Goal: Task Accomplishment & Management: Use online tool/utility

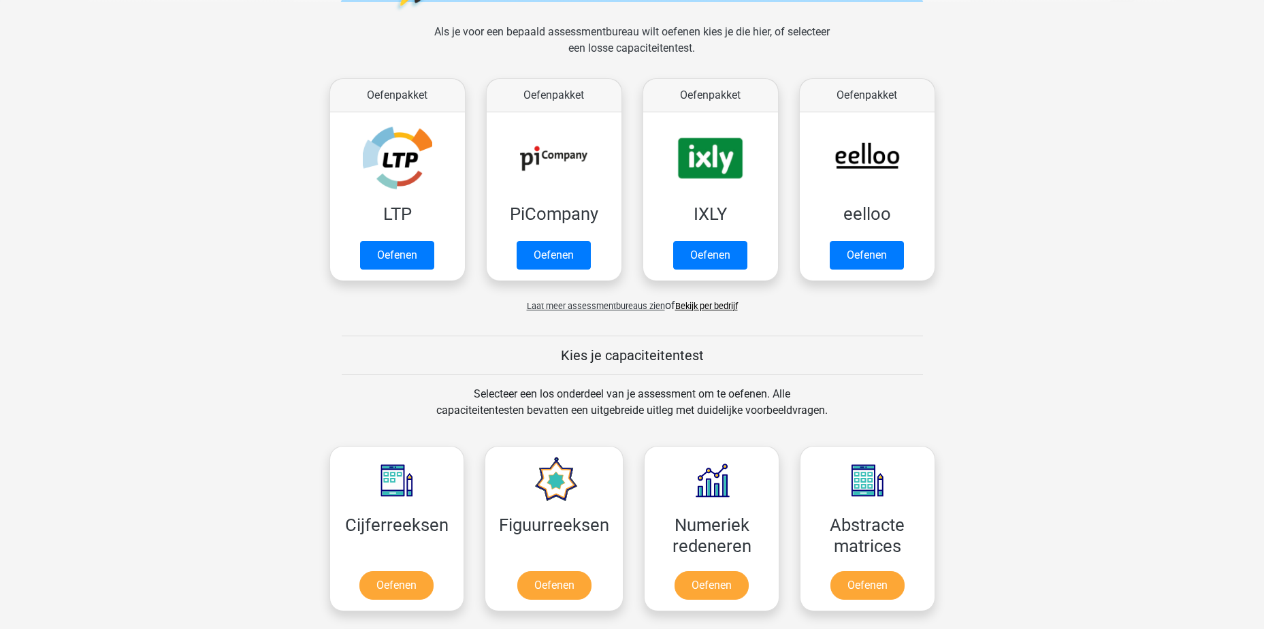
scroll to position [340, 0]
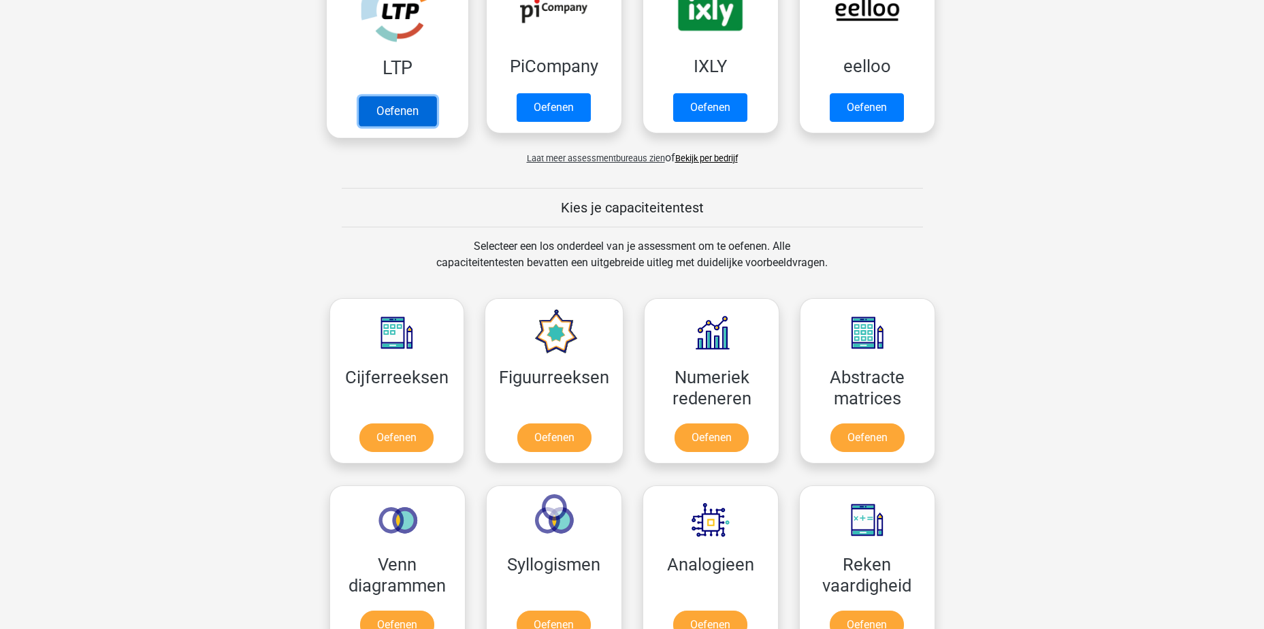
click at [362, 126] on link "Oefenen" at bounding box center [397, 111] width 78 height 30
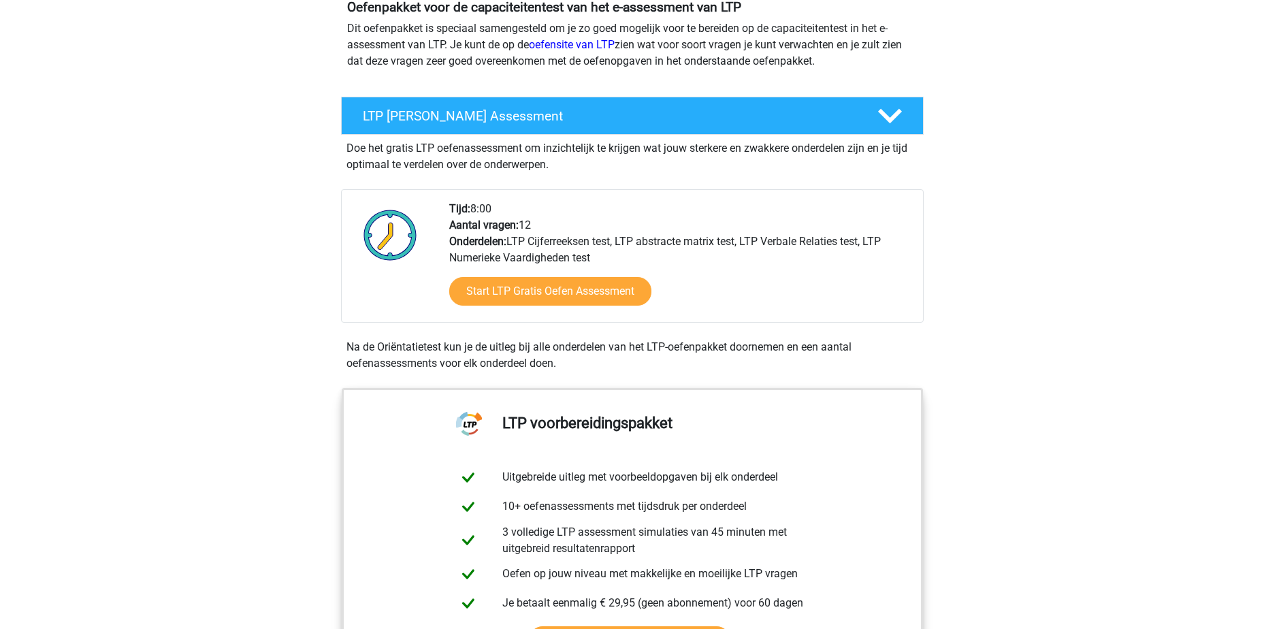
scroll to position [204, 0]
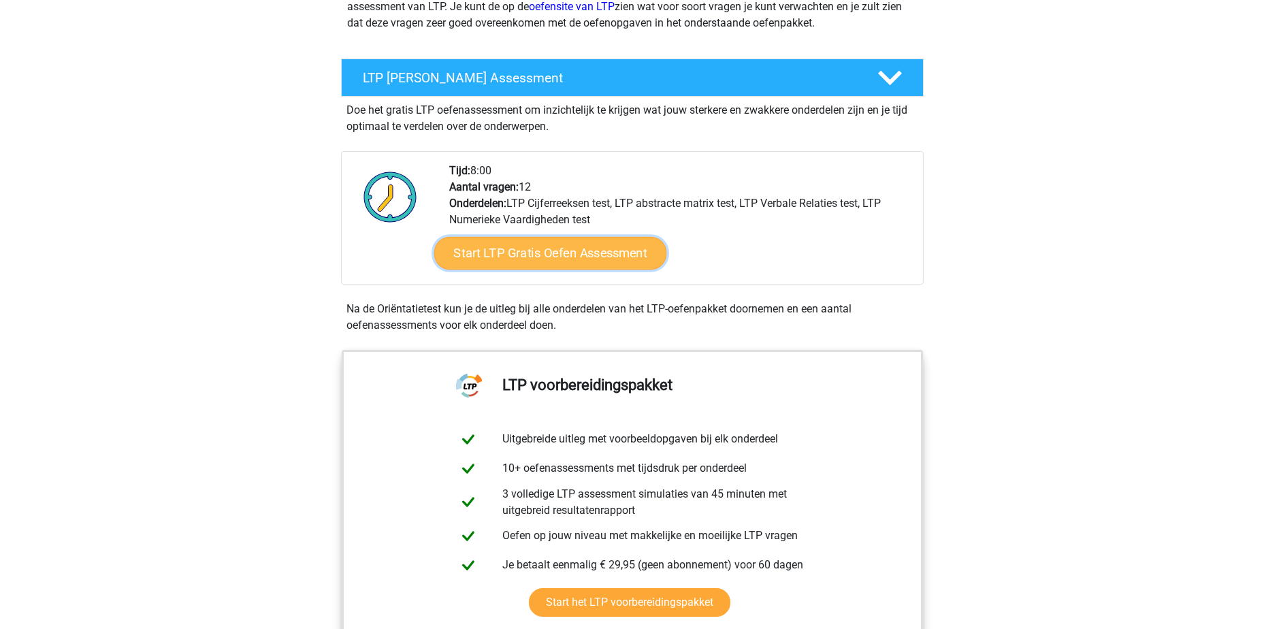
click at [621, 255] on link "Start LTP Gratis Oefen Assessment" at bounding box center [549, 253] width 233 height 33
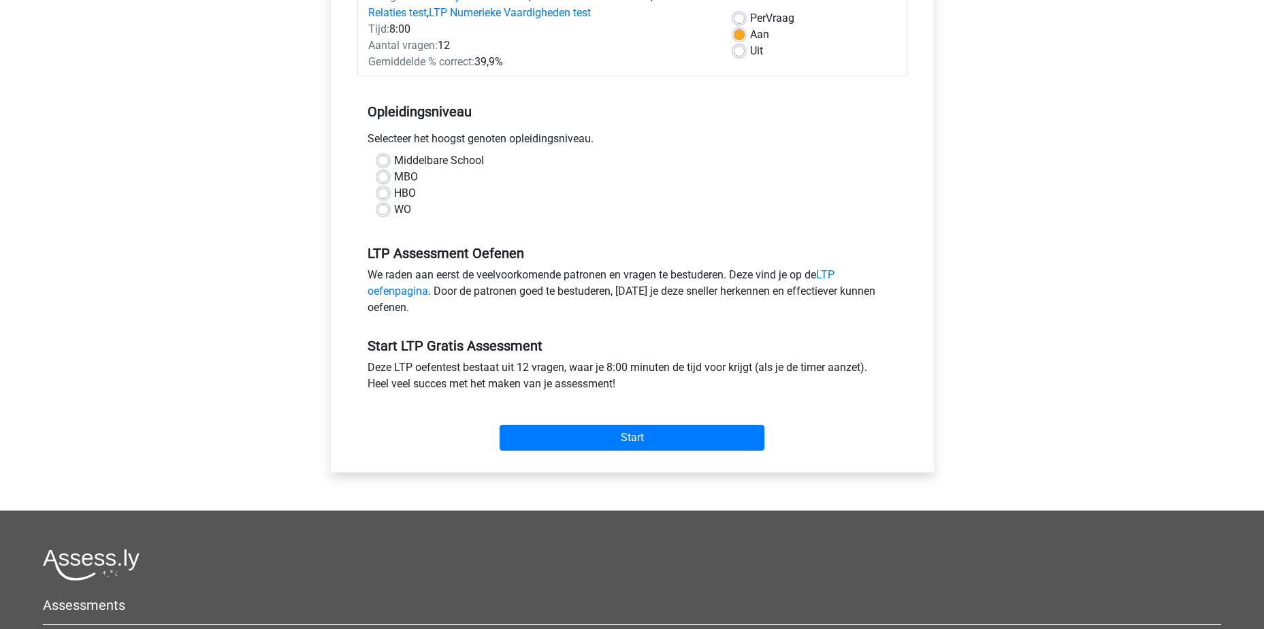
scroll to position [204, 0]
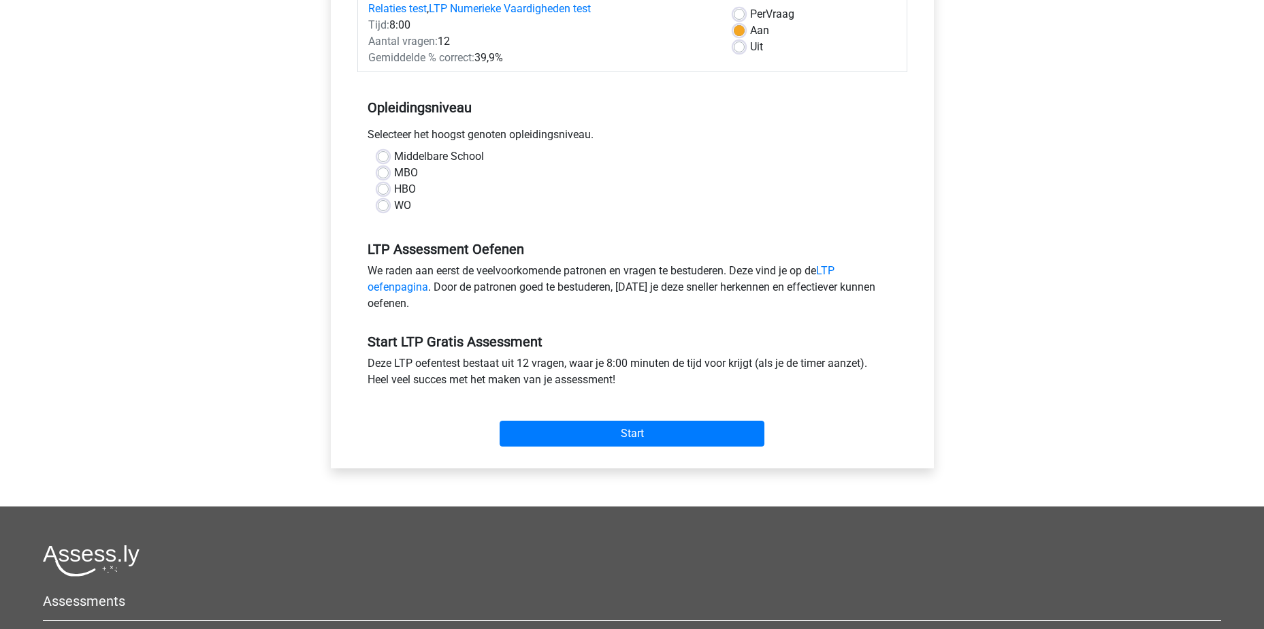
click at [394, 171] on label "MBO" at bounding box center [406, 173] width 24 height 16
click at [384, 171] on input "MBO" at bounding box center [383, 172] width 11 height 14
radio input "true"
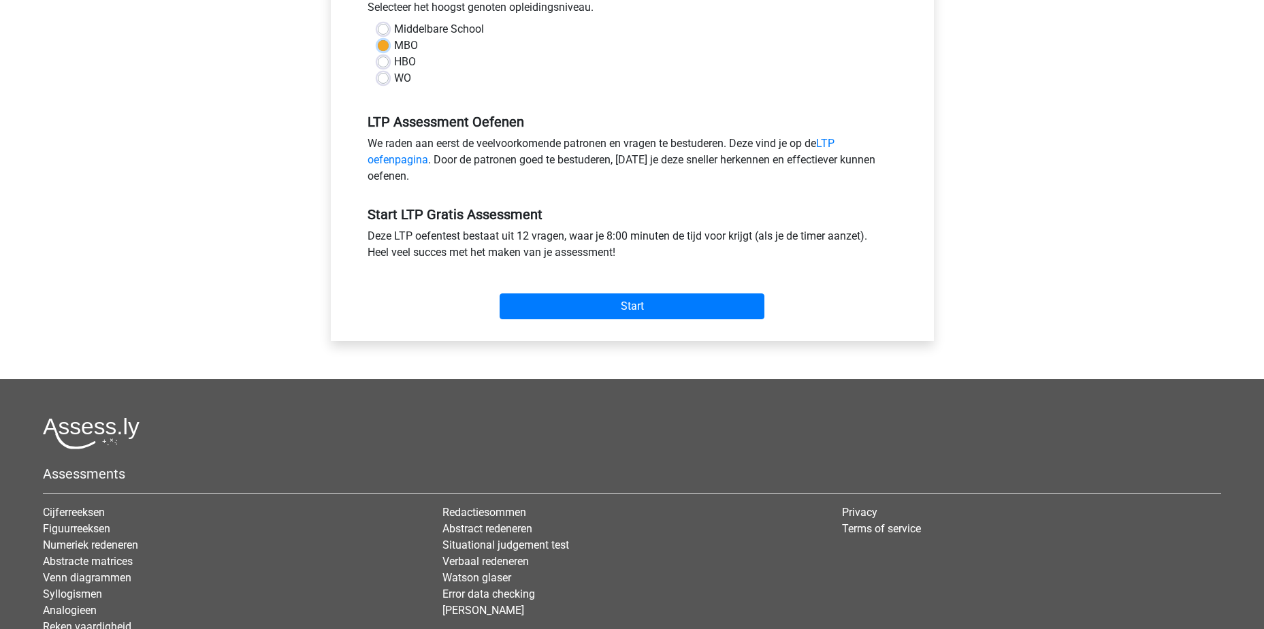
scroll to position [340, 0]
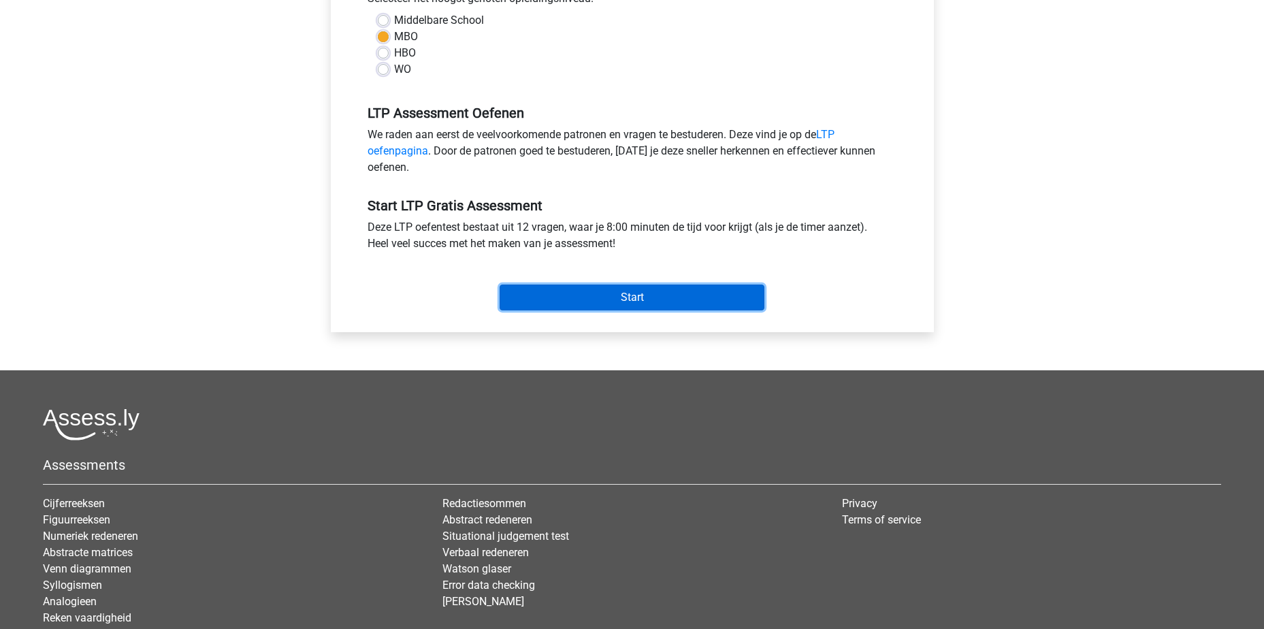
click at [586, 296] on input "Start" at bounding box center [631, 297] width 265 height 26
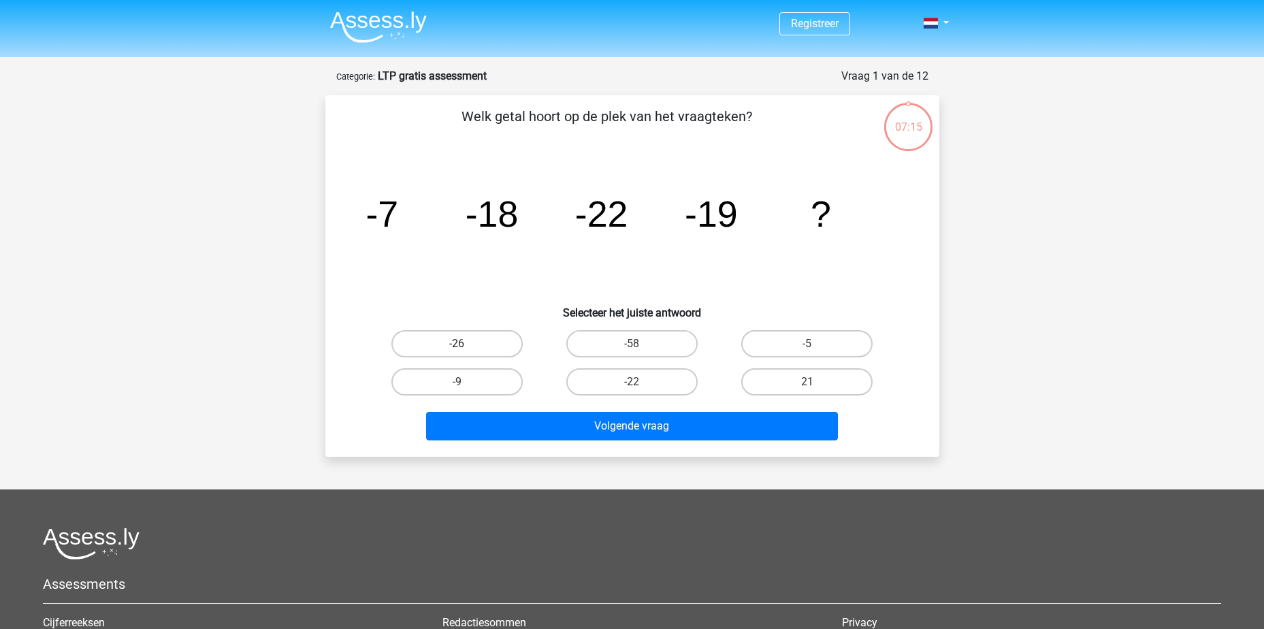
click at [472, 346] on label "-26" at bounding box center [456, 343] width 131 height 27
click at [465, 346] on input "-26" at bounding box center [461, 348] width 9 height 9
radio input "true"
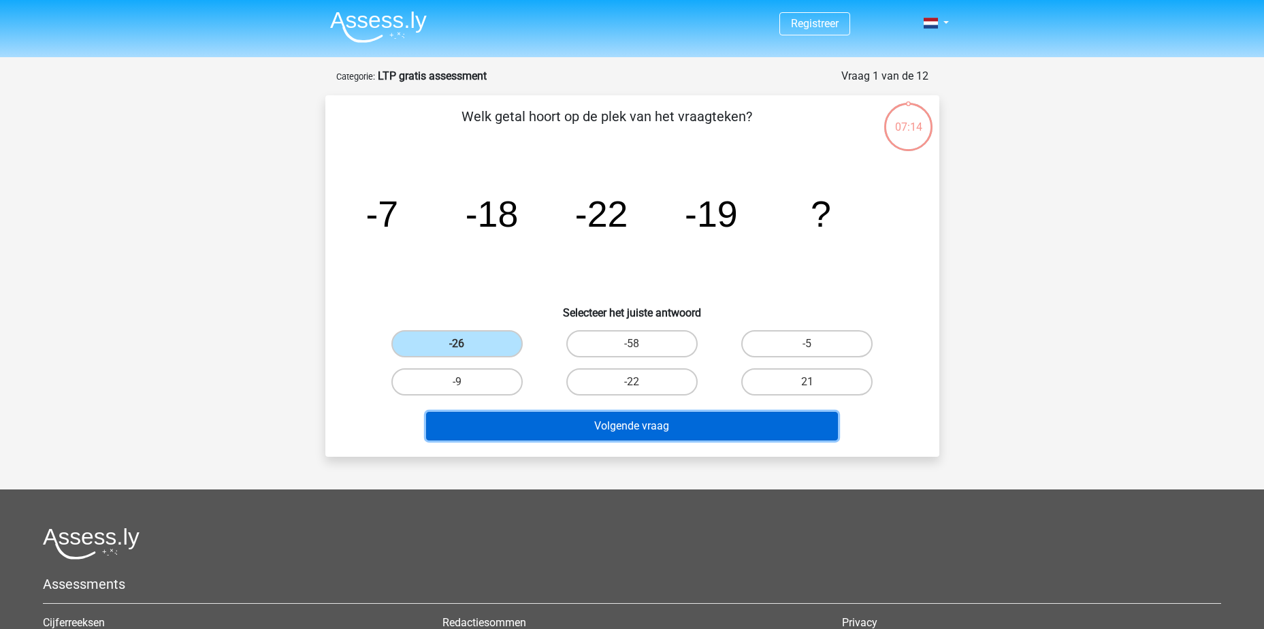
click at [606, 423] on button "Volgende vraag" at bounding box center [632, 426] width 412 height 29
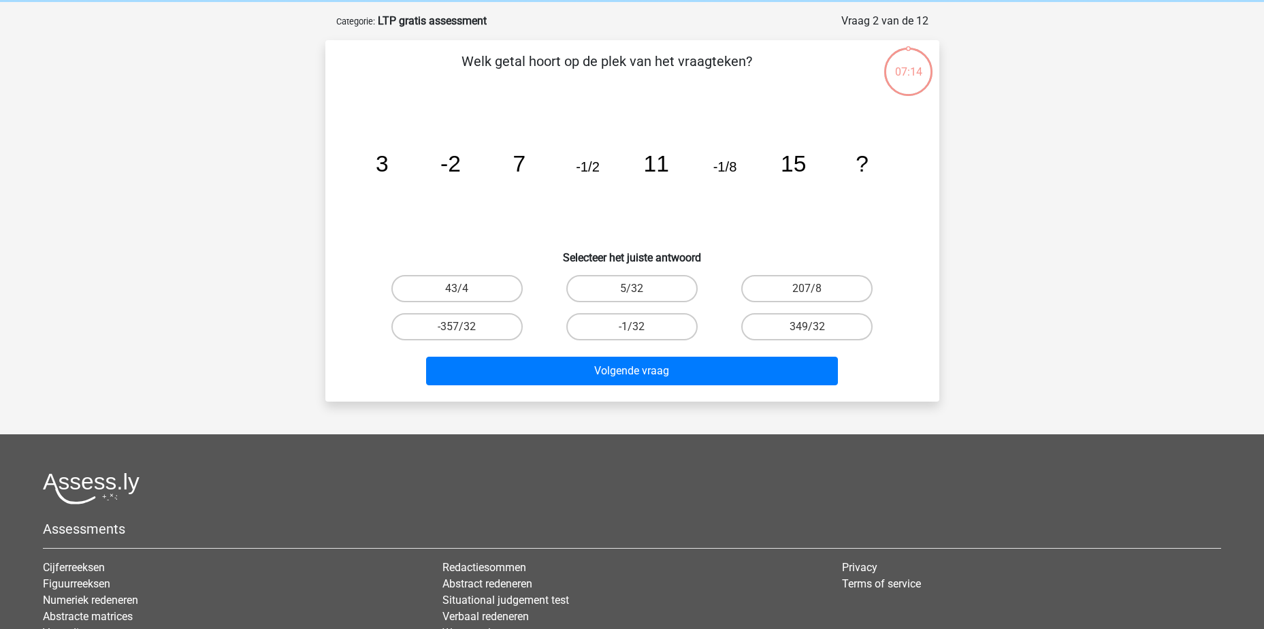
scroll to position [68, 0]
